Goal: Task Accomplishment & Management: Manage account settings

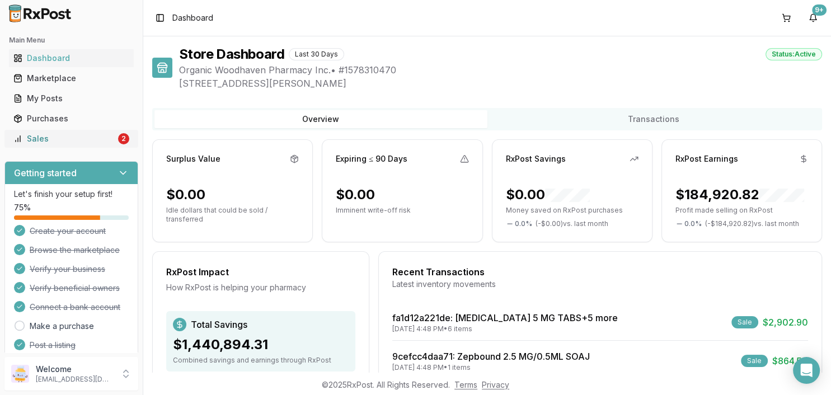
click at [35, 142] on div "Sales" at bounding box center [64, 138] width 102 height 11
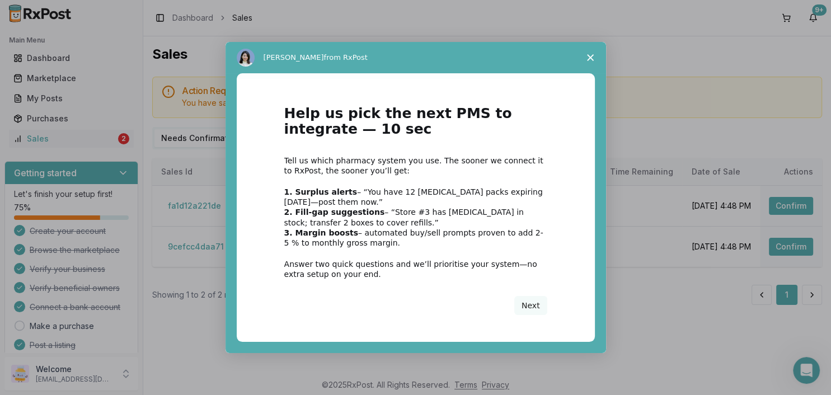
click at [596, 47] on span "Close survey" at bounding box center [589, 57] width 31 height 31
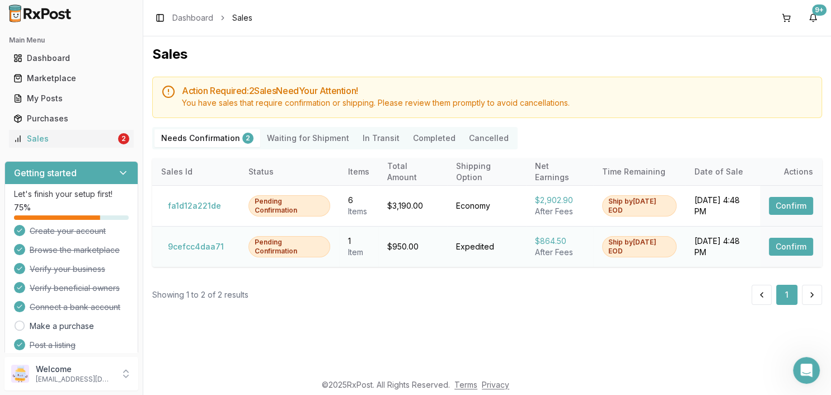
click at [786, 244] on button "Confirm" at bounding box center [790, 247] width 44 height 18
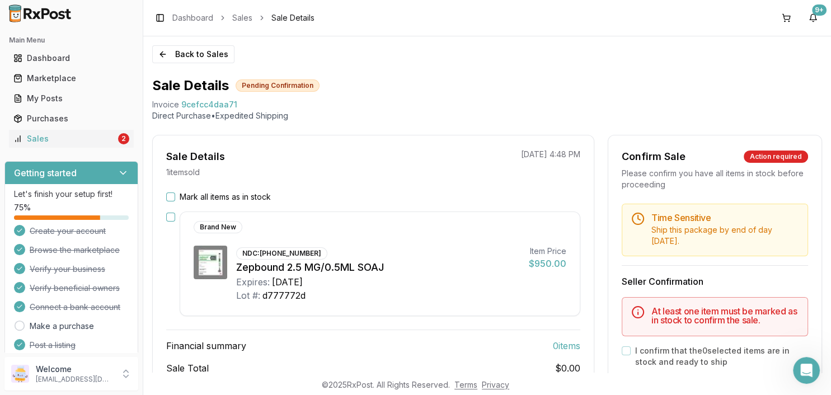
click at [254, 195] on label "Mark all items as in stock" at bounding box center [225, 196] width 91 height 11
click at [175, 195] on button "Mark all items as in stock" at bounding box center [170, 196] width 9 height 9
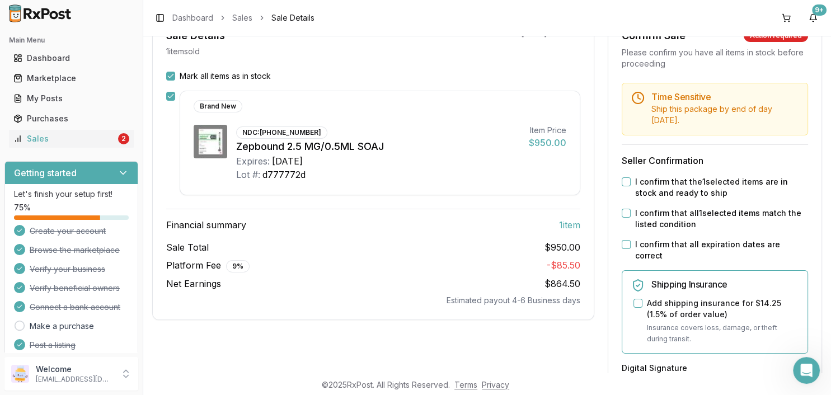
scroll to position [129, 0]
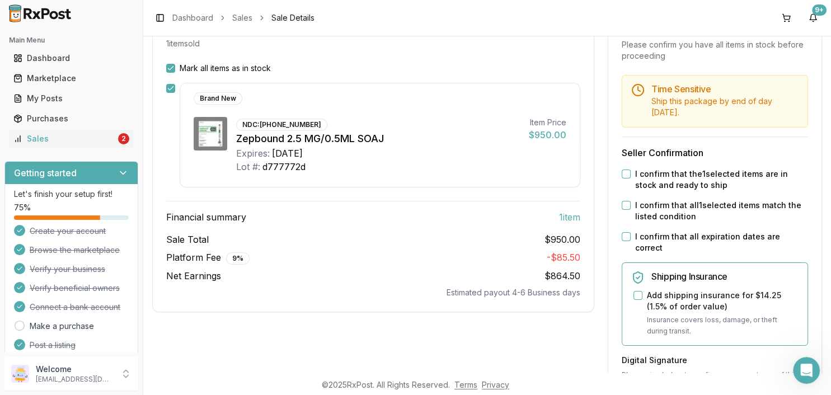
click at [683, 231] on div "Time Sensitive Ship this package by end of day today . Seller Confirmation I co…" at bounding box center [714, 360] width 213 height 570
click at [683, 231] on label "I confirm that all expiration dates are correct" at bounding box center [721, 242] width 173 height 22
click at [630, 232] on button "I confirm that all expiration dates are correct" at bounding box center [625, 236] width 9 height 9
click at [686, 200] on label "I confirm that all 1 selected items match the listed condition" at bounding box center [721, 211] width 173 height 22
click at [630, 201] on button "I confirm that all 1 selected items match the listed condition" at bounding box center [625, 205] width 9 height 9
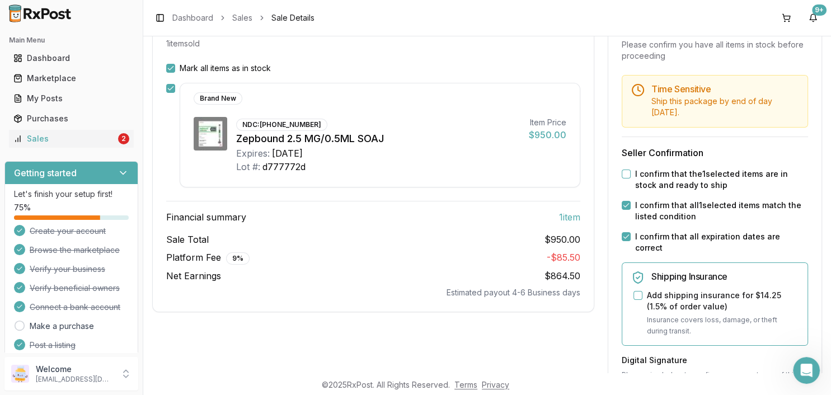
click at [688, 168] on label "I confirm that the 1 selected items are in stock and ready to ship" at bounding box center [721, 179] width 173 height 22
click at [630, 169] on button "I confirm that the 1 selected items are in stock and ready to ship" at bounding box center [625, 173] width 9 height 9
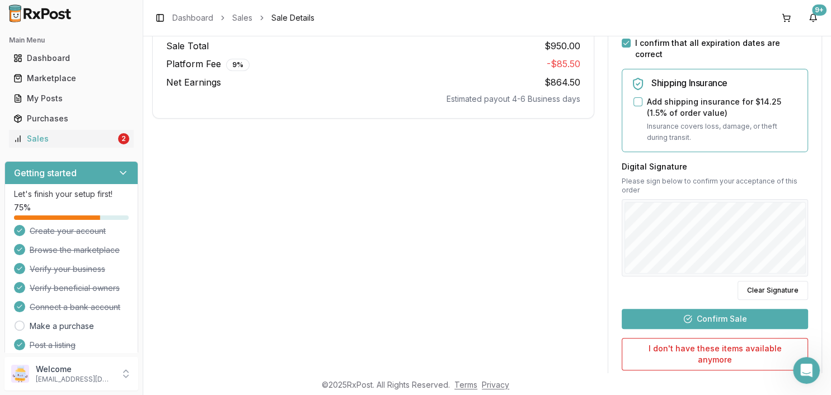
drag, startPoint x: 751, startPoint y: 265, endPoint x: 716, endPoint y: 254, distance: 35.6
click at [751, 281] on button "Clear Signature" at bounding box center [772, 290] width 70 height 19
click at [764, 281] on button "Clear Signature" at bounding box center [772, 290] width 70 height 19
click at [720, 309] on button "Confirm Sale" at bounding box center [714, 319] width 186 height 20
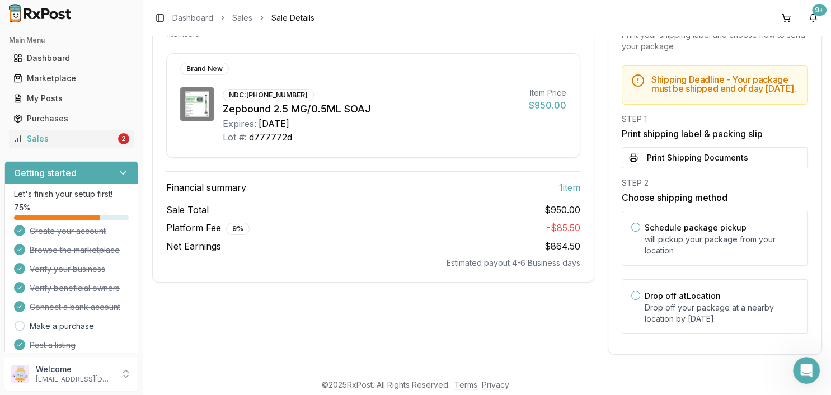
scroll to position [137, 0]
click at [716, 313] on p "Drop off your package at a nearby location by September 8, 2025 ." at bounding box center [721, 314] width 154 height 22
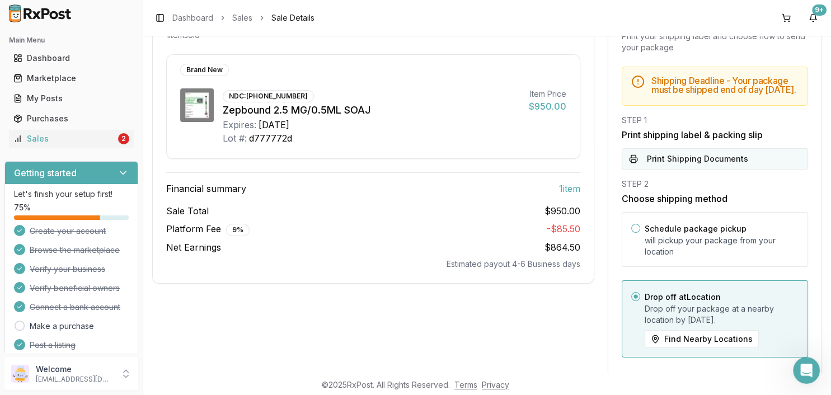
click at [676, 150] on button "Print Shipping Documents" at bounding box center [714, 158] width 186 height 21
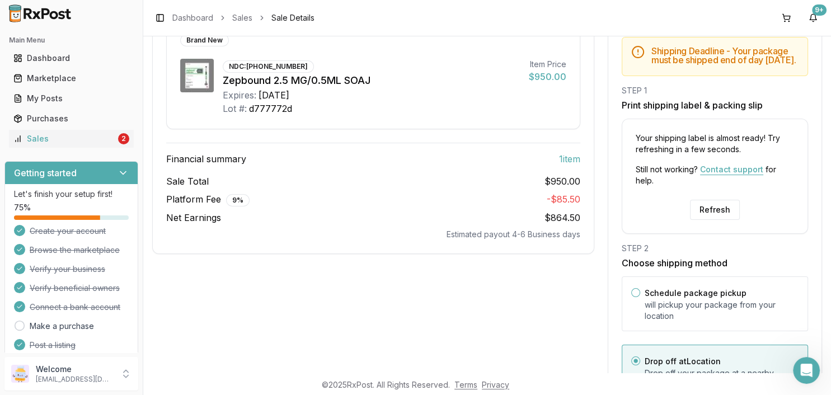
scroll to position [125, 0]
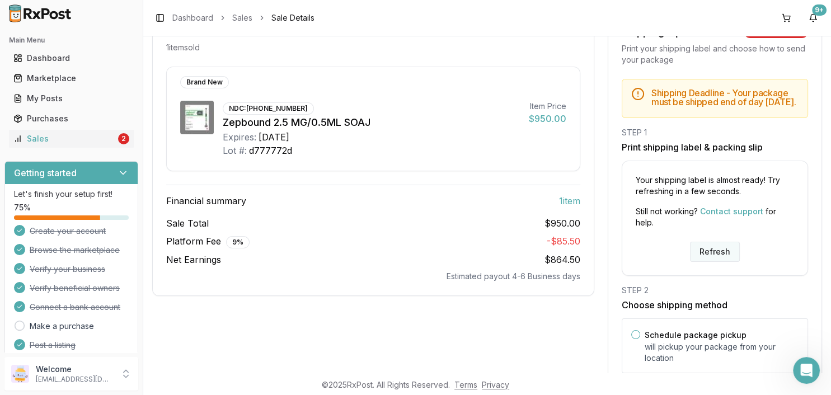
click at [713, 254] on button "Refresh" at bounding box center [715, 252] width 50 height 20
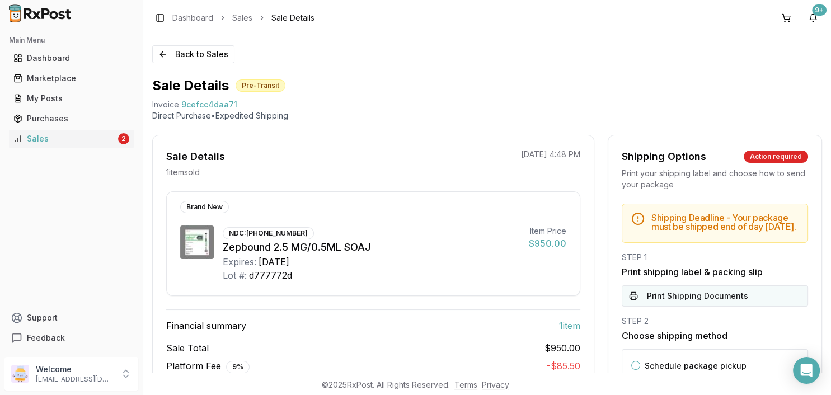
click at [680, 299] on button "Print Shipping Documents" at bounding box center [714, 295] width 186 height 21
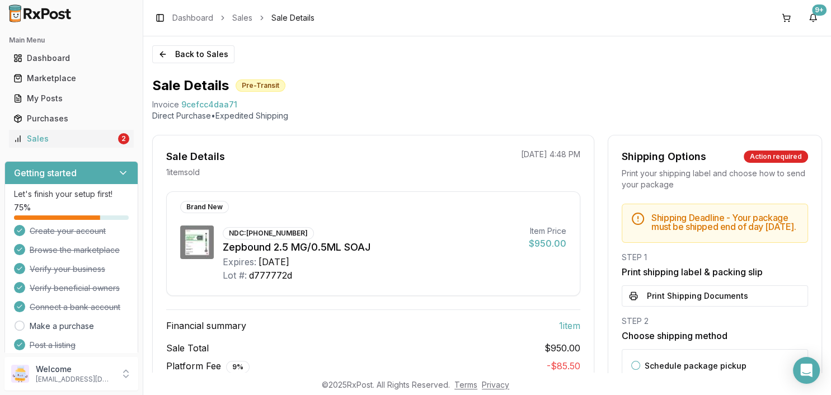
click at [189, 41] on div "Back to Sales Sale Details Pre-Transit Invoice 9cefcc4daa71 Direct Purchase • E…" at bounding box center [486, 204] width 687 height 336
click at [191, 48] on button "Back to Sales" at bounding box center [193, 54] width 82 height 18
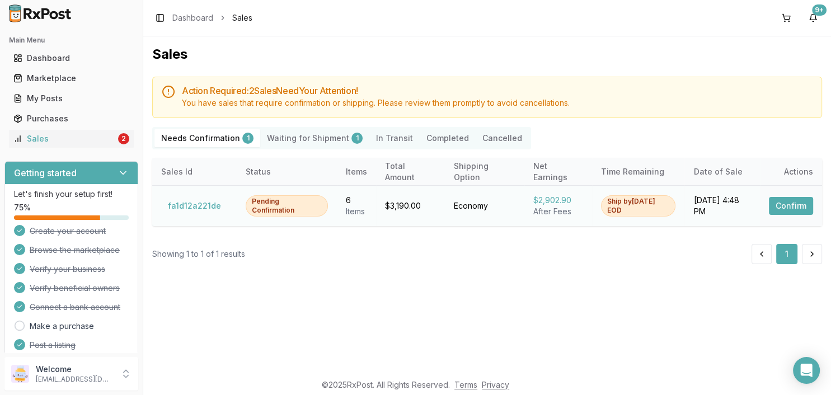
click at [797, 207] on button "Confirm" at bounding box center [790, 206] width 44 height 18
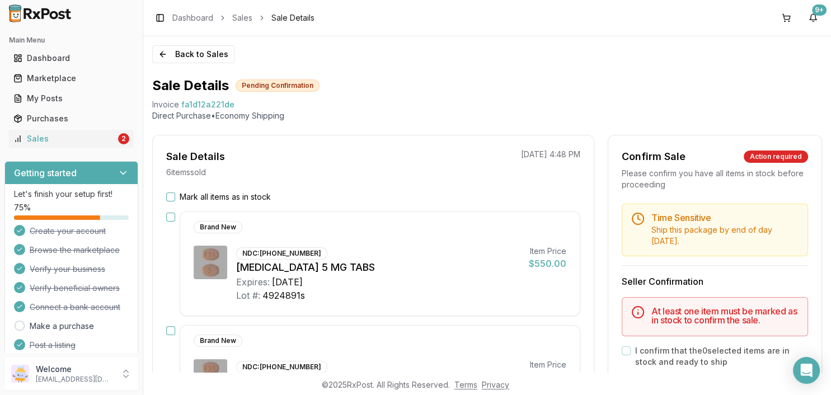
click at [229, 191] on label "Mark all items as in stock" at bounding box center [225, 196] width 91 height 11
click at [175, 192] on button "Mark all items as in stock" at bounding box center [170, 196] width 9 height 9
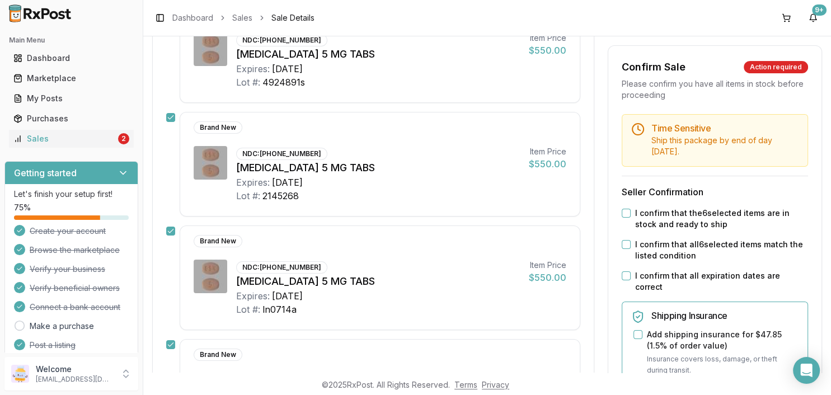
scroll to position [257, 0]
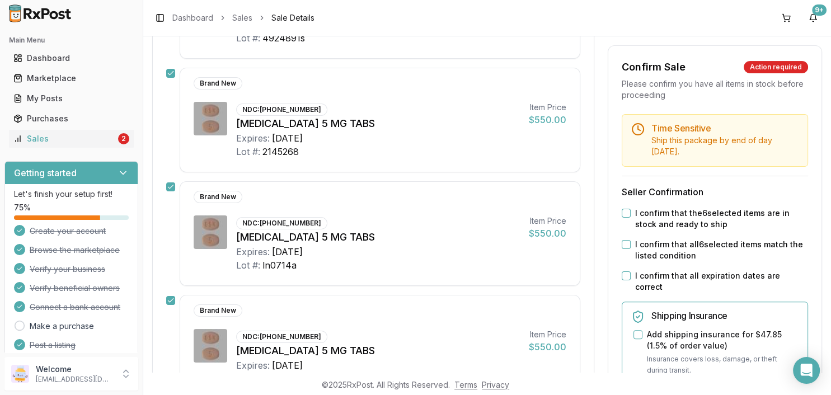
click at [632, 277] on div "I confirm that all expiration dates are correct" at bounding box center [714, 281] width 186 height 22
click at [625, 252] on div "I confirm that all 6 selected items match the listed condition" at bounding box center [714, 250] width 186 height 22
click at [631, 245] on div "I confirm that all 6 selected items match the listed condition" at bounding box center [714, 250] width 186 height 22
click at [627, 237] on div "Time Sensitive Ship this package by end of day Friday, September 12th . Seller …" at bounding box center [714, 399] width 213 height 570
click at [626, 246] on button "I confirm that all 6 selected items match the listed condition" at bounding box center [625, 244] width 9 height 9
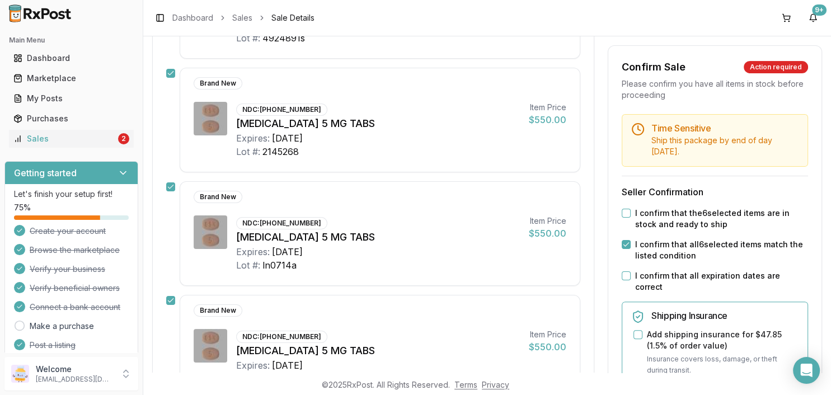
click at [628, 278] on button "I confirm that all expiration dates are correct" at bounding box center [625, 275] width 9 height 9
click at [630, 220] on div "I confirm that the 6 selected items are in stock and ready to ship" at bounding box center [714, 219] width 186 height 22
click at [628, 214] on button "I confirm that the 6 selected items are in stock and ready to ship" at bounding box center [625, 213] width 9 height 9
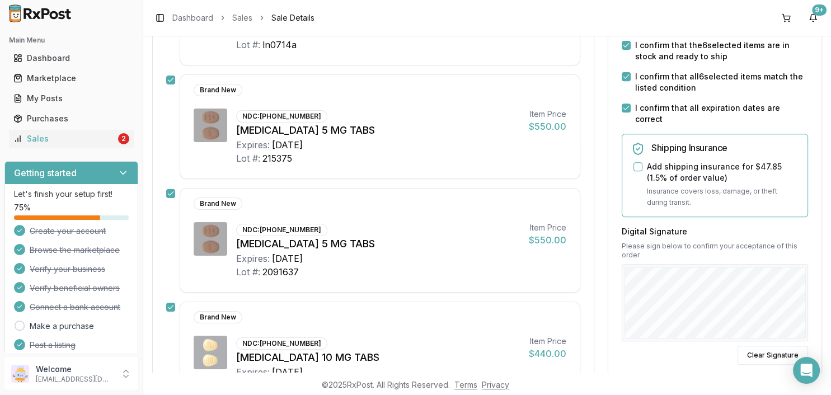
scroll to position [515, 0]
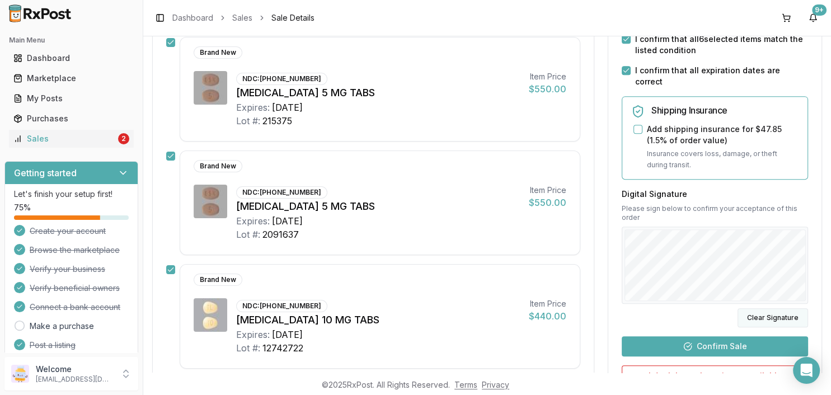
click at [760, 327] on button "Clear Signature" at bounding box center [772, 317] width 70 height 19
click at [771, 327] on button "Clear Signature" at bounding box center [772, 317] width 70 height 19
click at [779, 327] on button "Clear Signature" at bounding box center [772, 317] width 70 height 19
click at [717, 356] on button "Confirm Sale" at bounding box center [714, 346] width 186 height 20
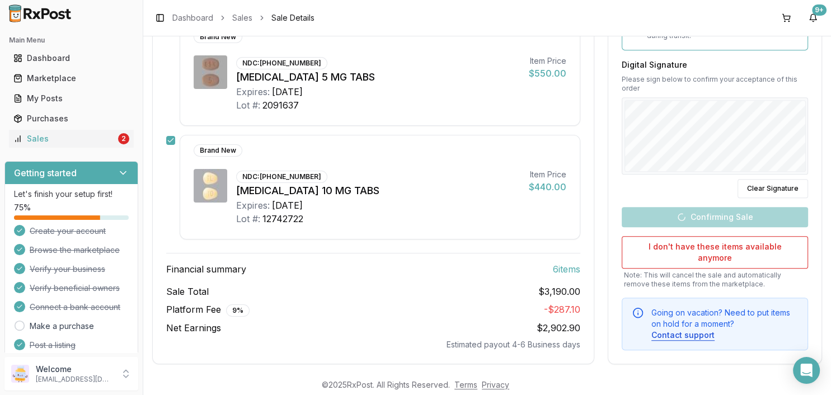
scroll to position [626, 0]
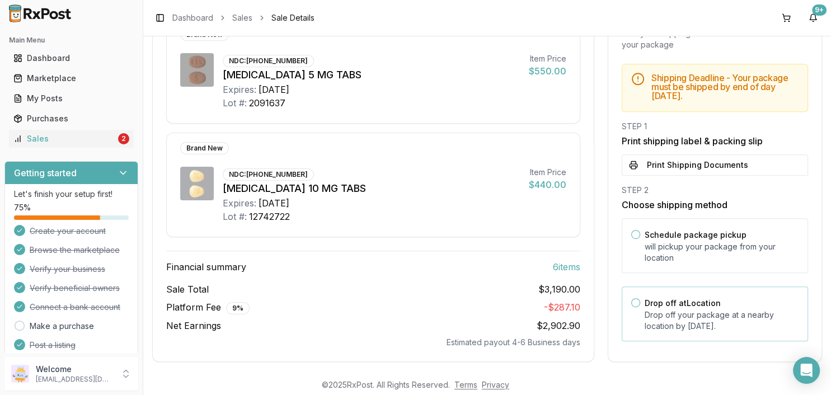
click at [689, 317] on p "Drop off your package at a nearby location by September 12, 2025 ." at bounding box center [721, 320] width 154 height 22
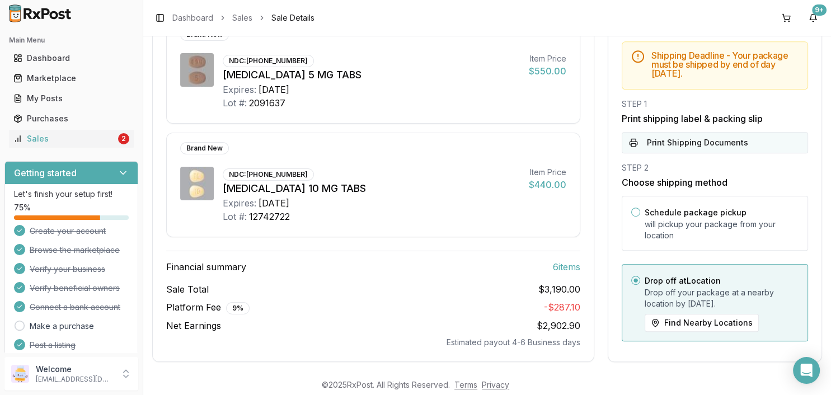
click at [704, 133] on button "Print Shipping Documents" at bounding box center [714, 142] width 186 height 21
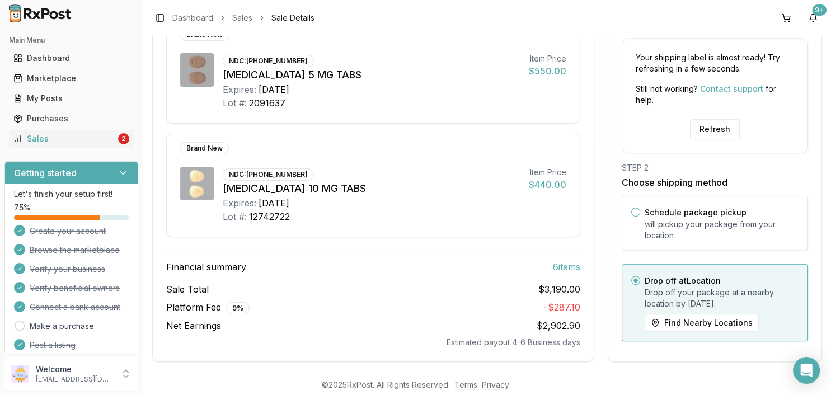
click at [694, 134] on div "Your shipping label is almost ready! Try refreshing in a few seconds. Still not…" at bounding box center [714, 95] width 186 height 115
click at [714, 119] on button "Refresh" at bounding box center [715, 129] width 50 height 20
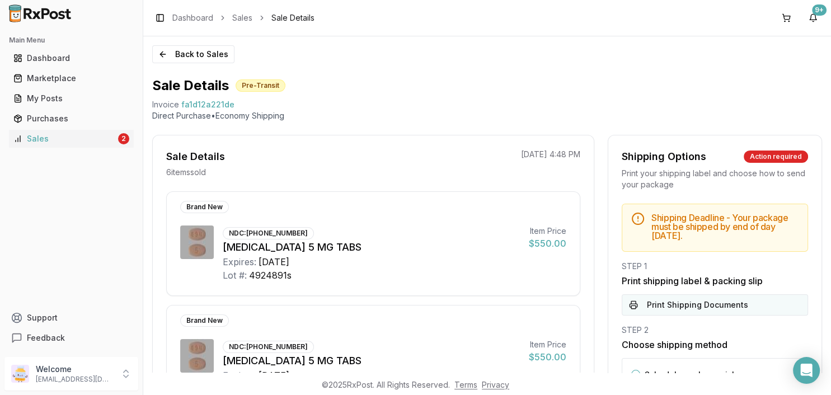
scroll to position [193, 0]
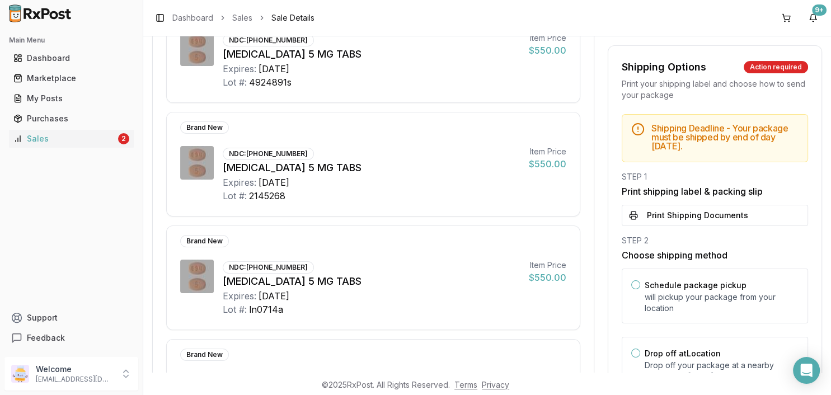
click at [650, 225] on div "Shipping Deadline - Your package must be shipped by end of day Friday, Septembe…" at bounding box center [714, 256] width 213 height 284
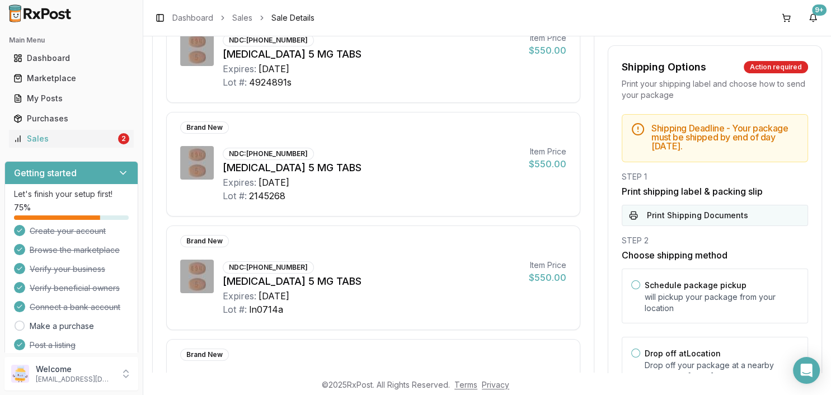
click at [650, 218] on button "Print Shipping Documents" at bounding box center [714, 215] width 186 height 21
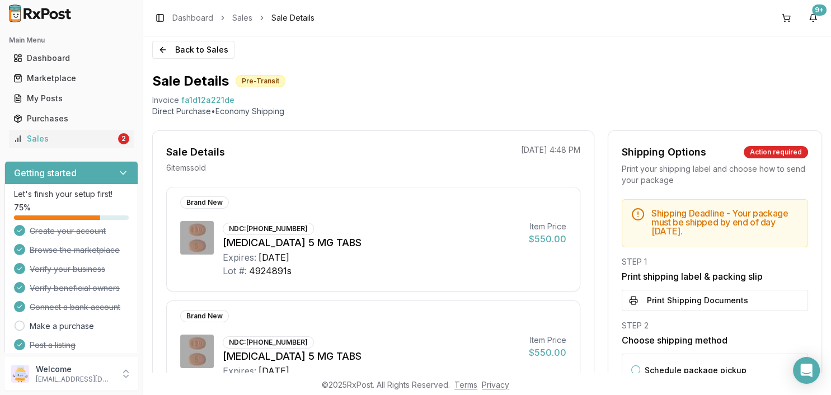
scroll to position [0, 0]
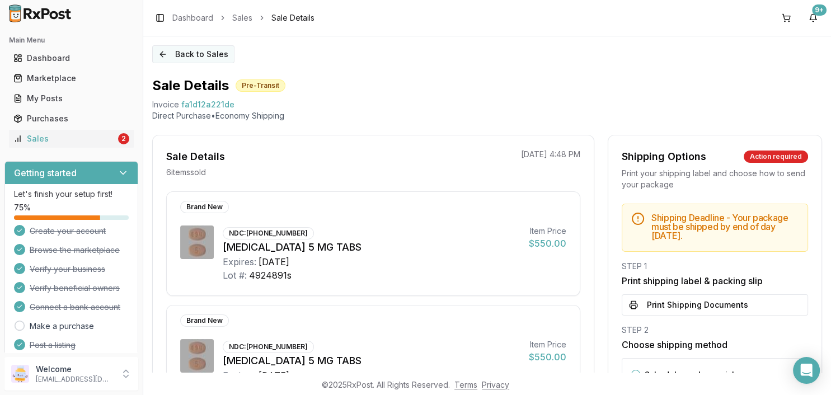
click at [194, 57] on button "Back to Sales" at bounding box center [193, 54] width 82 height 18
